Goal: Information Seeking & Learning: Learn about a topic

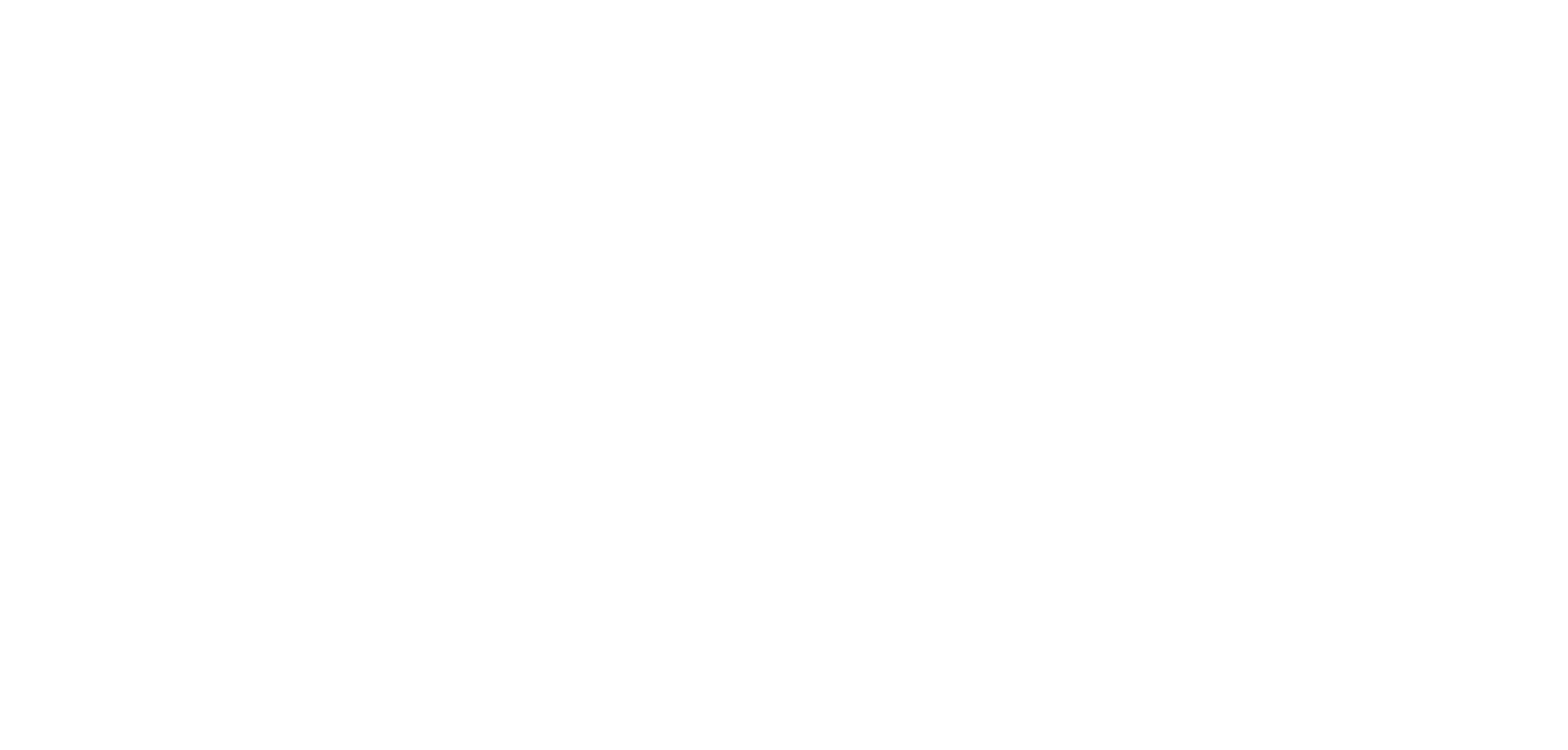
scroll to position [5388, 0]
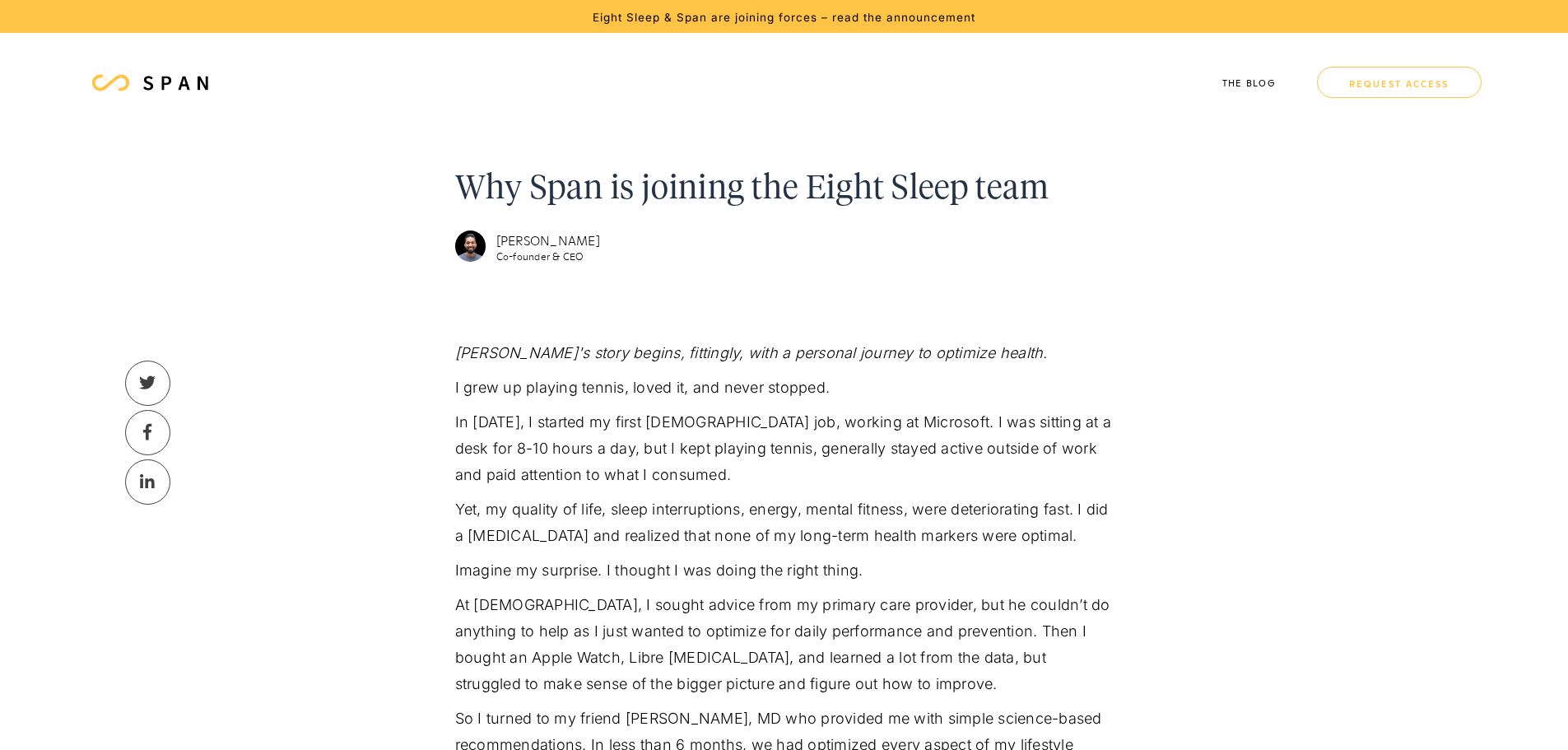
scroll to position [549, 0]
click at [149, 71] on link at bounding box center [150, 82] width 126 height 49
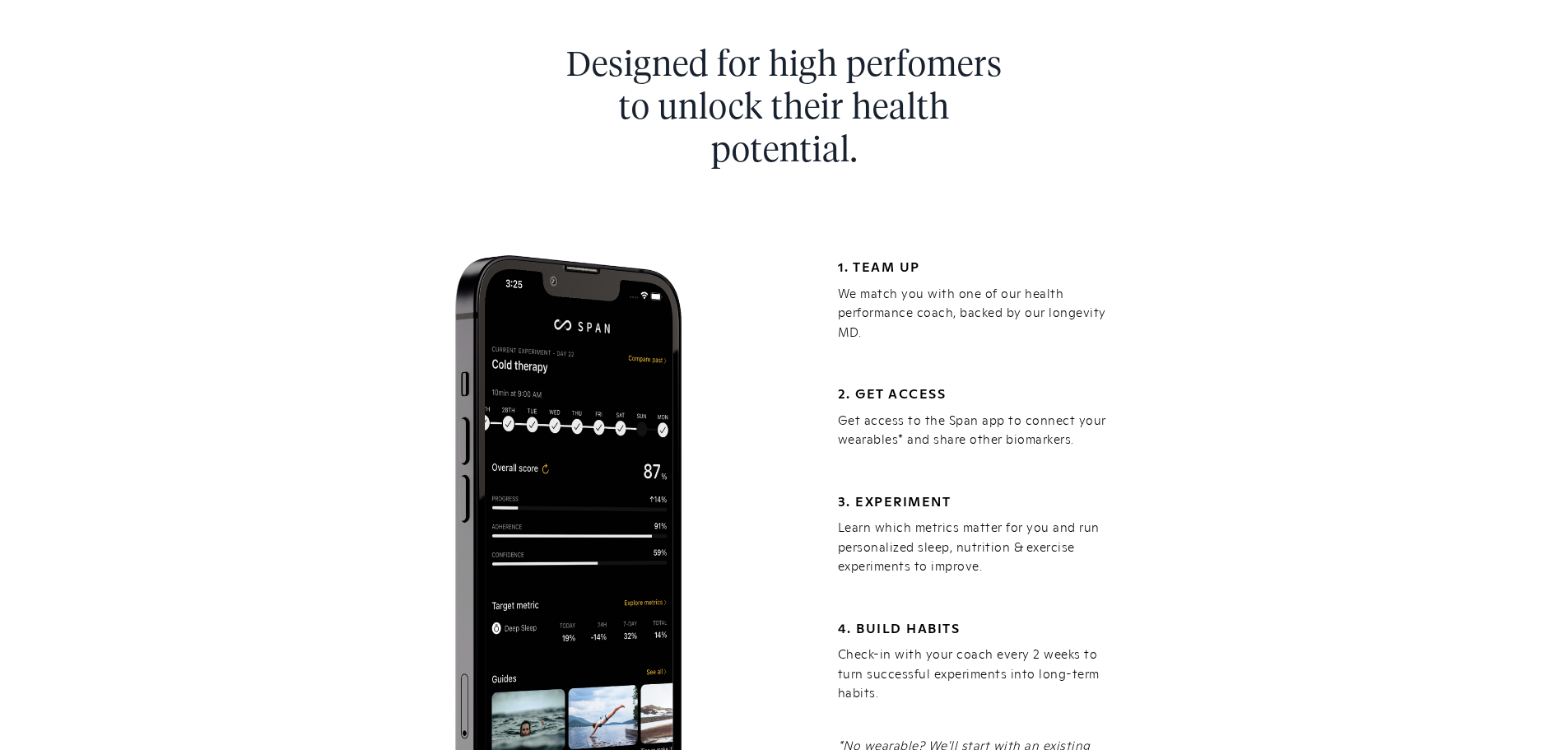
scroll to position [3346, 0]
